Goal: Use online tool/utility: Use online tool/utility

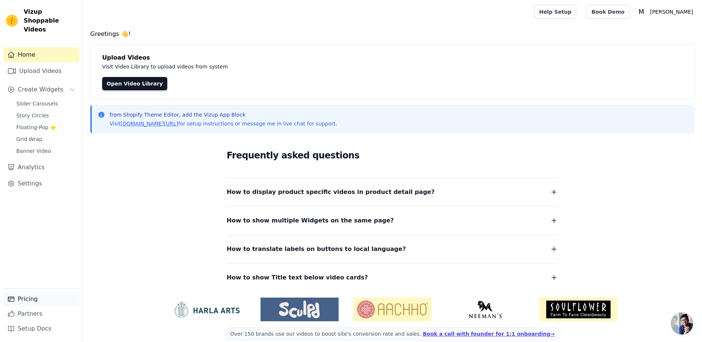
click at [32, 303] on link "Pricing" at bounding box center [41, 298] width 77 height 15
click at [27, 64] on link "Upload Videos" at bounding box center [41, 71] width 77 height 15
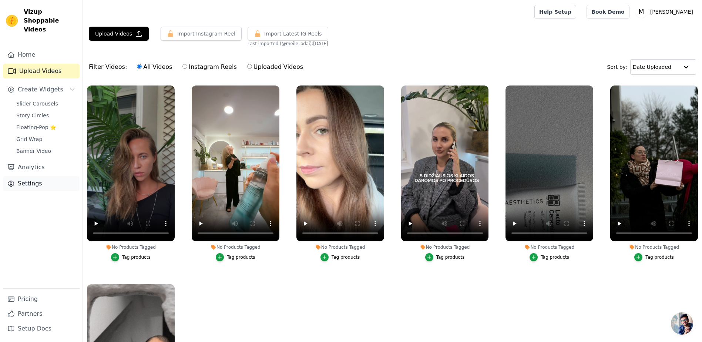
click at [26, 176] on link "Settings" at bounding box center [41, 183] width 77 height 15
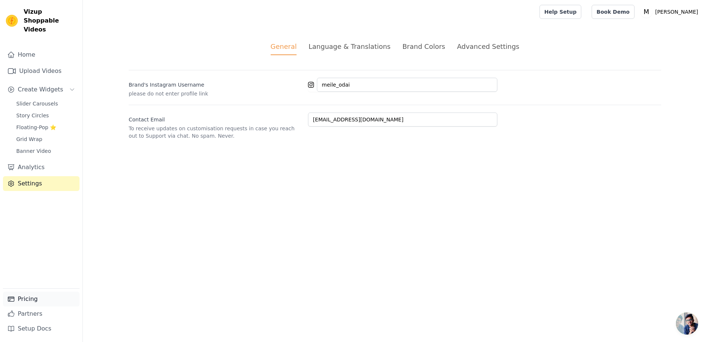
click at [31, 300] on link "Pricing" at bounding box center [41, 298] width 77 height 15
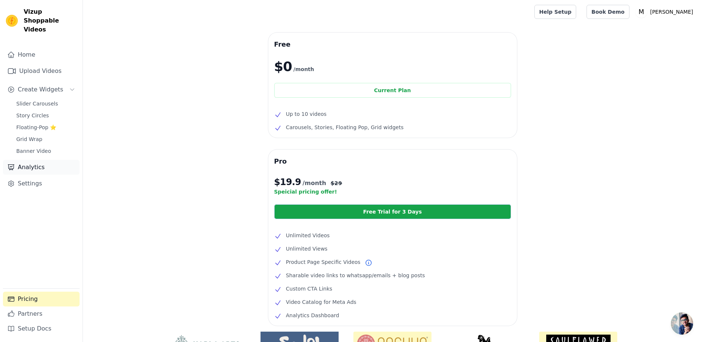
click at [33, 163] on link "Analytics" at bounding box center [41, 167] width 77 height 15
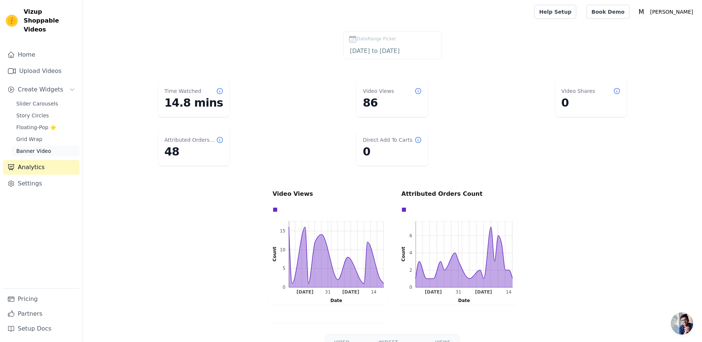
click at [28, 147] on span "Banner Video" at bounding box center [33, 150] width 35 height 7
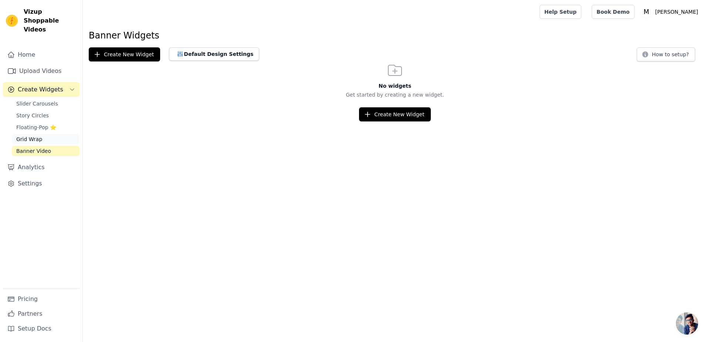
click at [28, 135] on span "Grid Wrap" at bounding box center [29, 138] width 26 height 7
click at [29, 112] on span "Story Circles" at bounding box center [32, 115] width 33 height 7
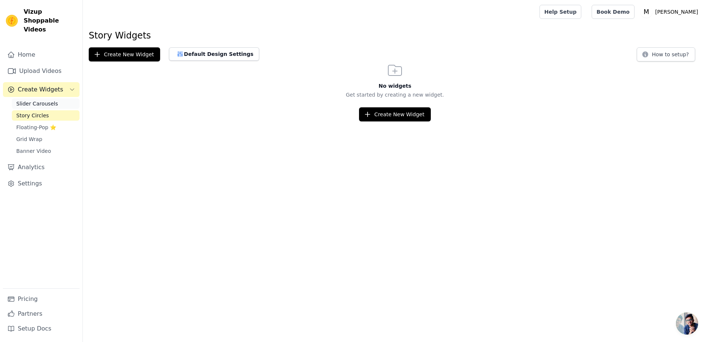
click at [31, 100] on span "Slider Carousels" at bounding box center [37, 103] width 42 height 7
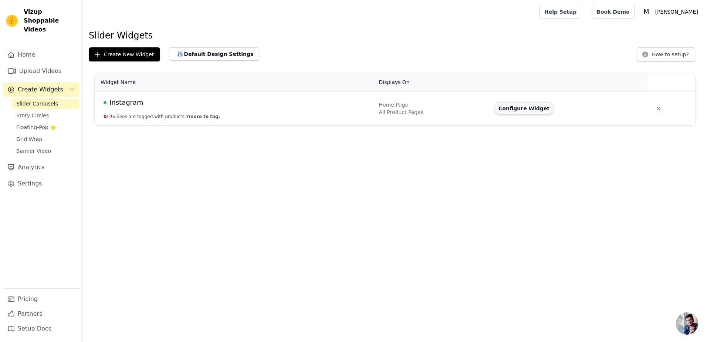
click at [517, 105] on button "Configure Widget" at bounding box center [524, 108] width 60 height 12
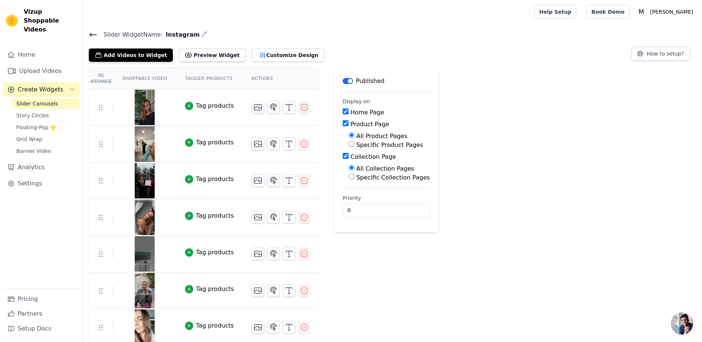
click at [342, 81] on button "Label" at bounding box center [347, 81] width 10 height 6
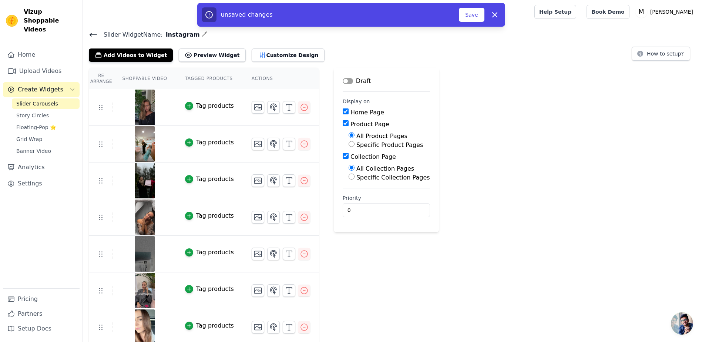
click at [492, 135] on div "Re Arrange Shoppable Video Tagged Products Actions Tag products Tag products Ta…" at bounding box center [392, 207] width 619 height 278
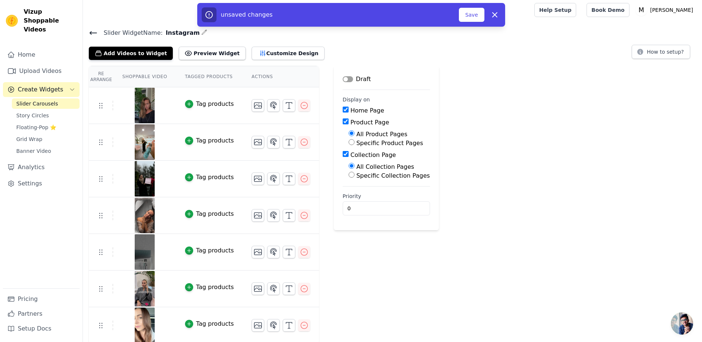
scroll to position [3, 0]
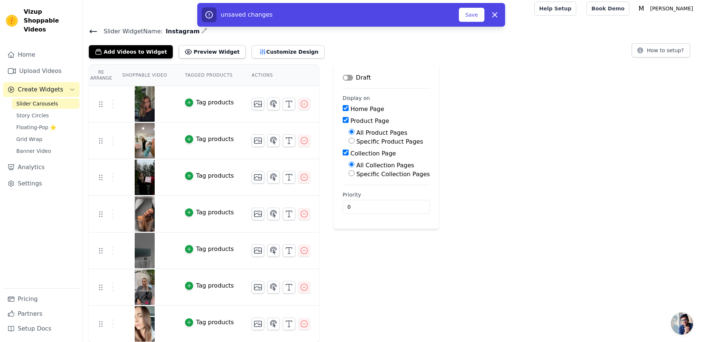
click at [342, 76] on button "Label" at bounding box center [347, 78] width 10 height 6
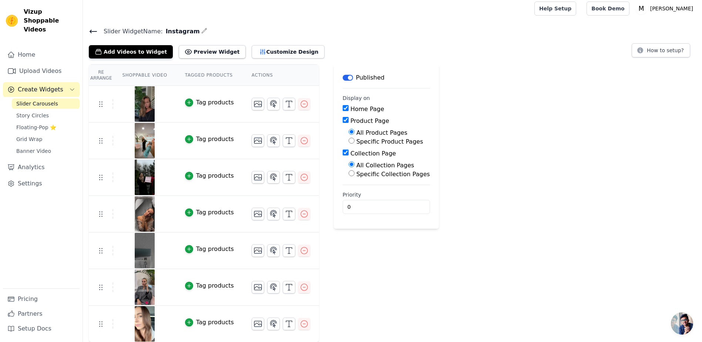
click at [545, 162] on div "Re Arrange Shoppable Video Tagged Products Actions Tag products Tag products Ta…" at bounding box center [392, 203] width 619 height 278
click at [36, 12] on span "Vizup Shoppable Videos" at bounding box center [50, 20] width 53 height 27
copy span "Vizup"
click at [92, 16] on div at bounding box center [307, 9] width 436 height 24
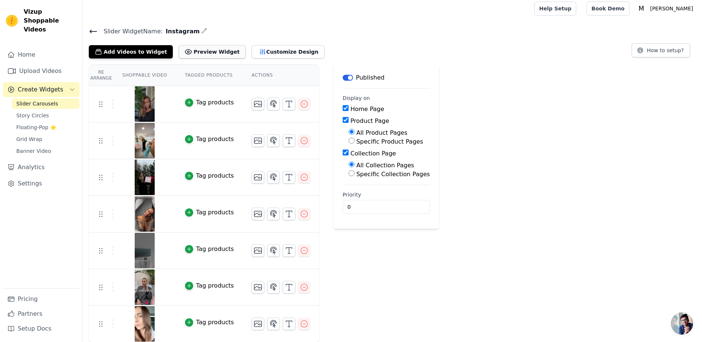
click at [219, 53] on button "Preview Widget" at bounding box center [212, 51] width 67 height 13
click at [482, 34] on h4 "Slider Widget Name: Instagram" at bounding box center [392, 31] width 607 height 10
